Goal: Navigation & Orientation: Find specific page/section

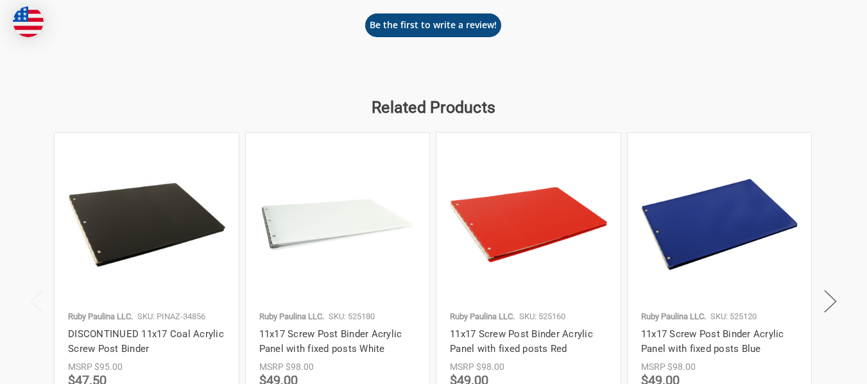
scroll to position [1430, 0]
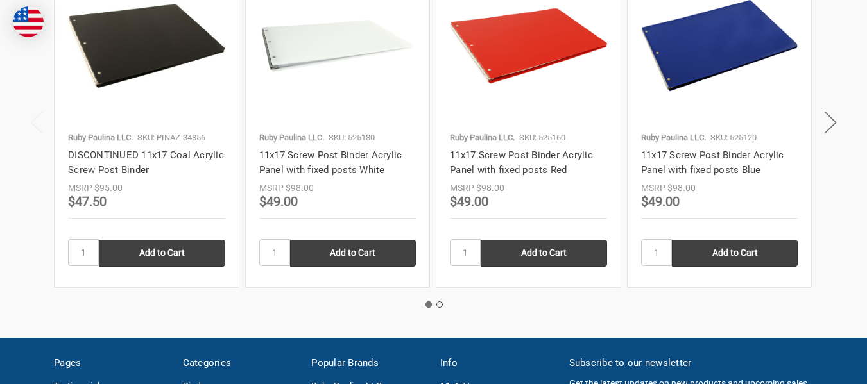
click at [156, 57] on img at bounding box center [146, 46] width 157 height 84
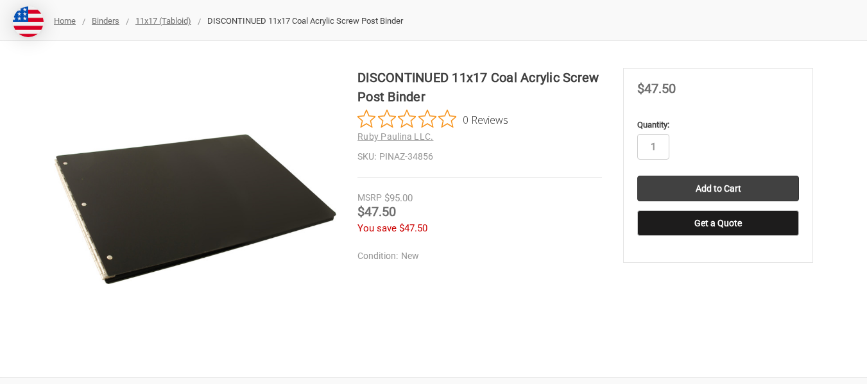
scroll to position [168, 0]
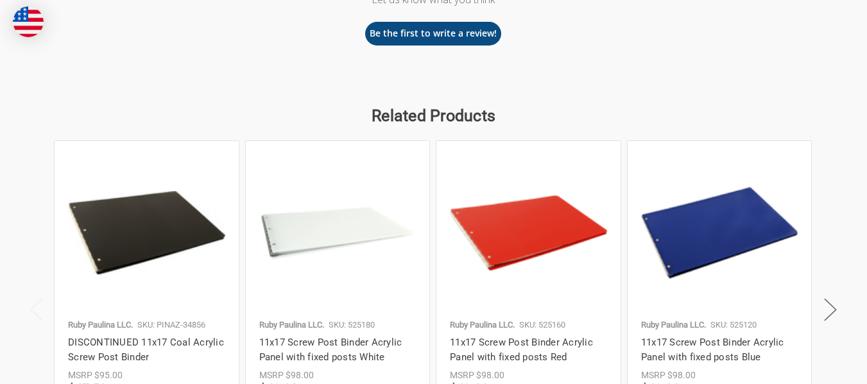
scroll to position [1331, 0]
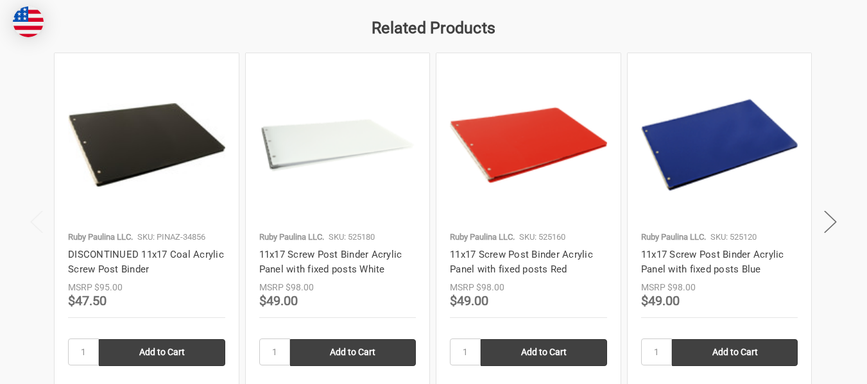
click at [493, 162] on img at bounding box center [528, 145] width 157 height 157
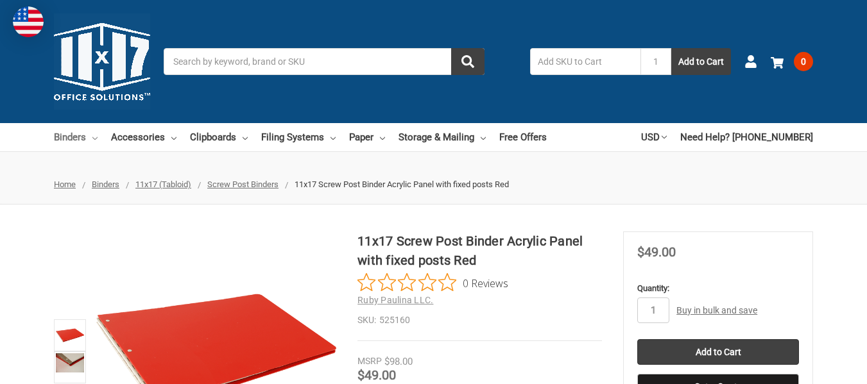
click at [80, 139] on link "Binders" at bounding box center [76, 137] width 44 height 28
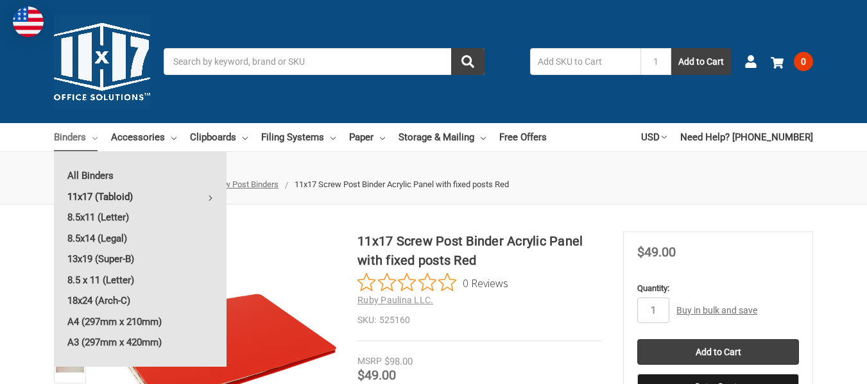
click at [69, 196] on link "11x17 (Tabloid)" at bounding box center [140, 197] width 173 height 21
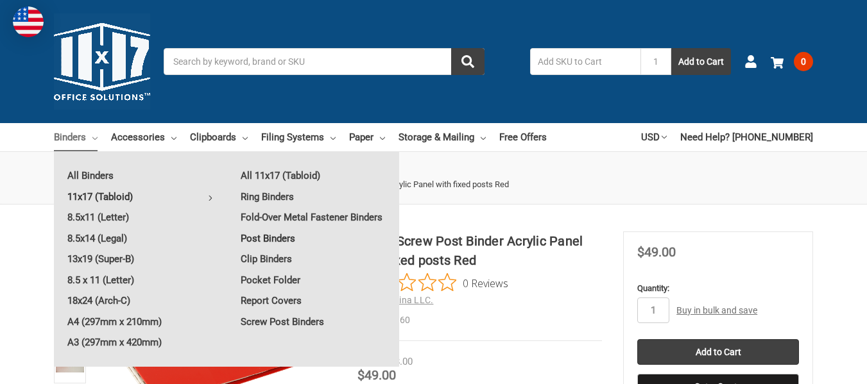
click at [267, 238] on link "Post Binders" at bounding box center [313, 238] width 172 height 21
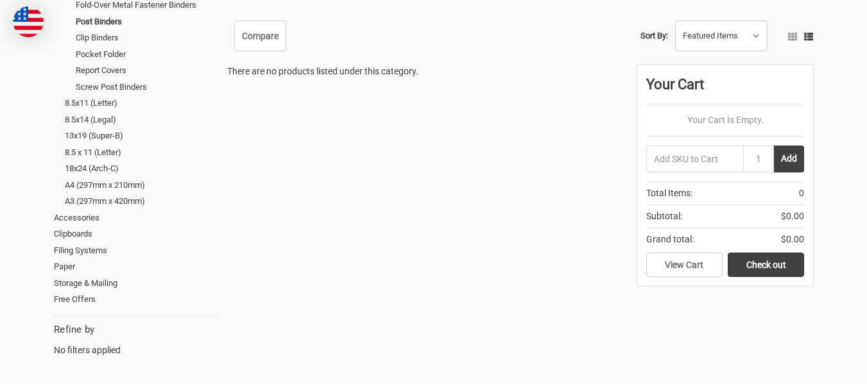
scroll to position [53, 0]
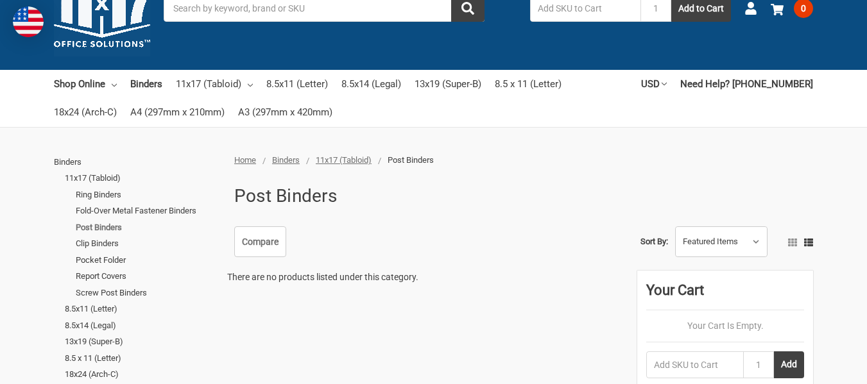
click at [99, 227] on link "Post Binders" at bounding box center [148, 227] width 144 height 17
